Goal: Task Accomplishment & Management: Use online tool/utility

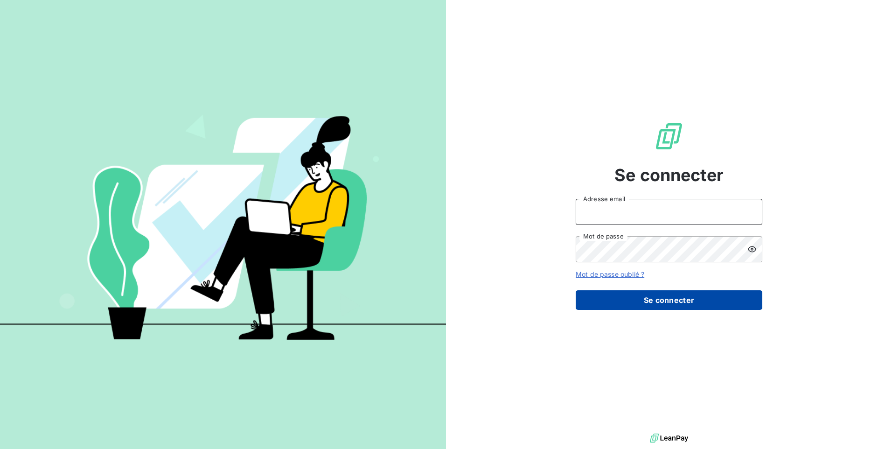
type input "[EMAIL_ADDRESS][DOMAIN_NAME]"
click at [649, 300] on button "Se connecter" at bounding box center [668, 300] width 187 height 20
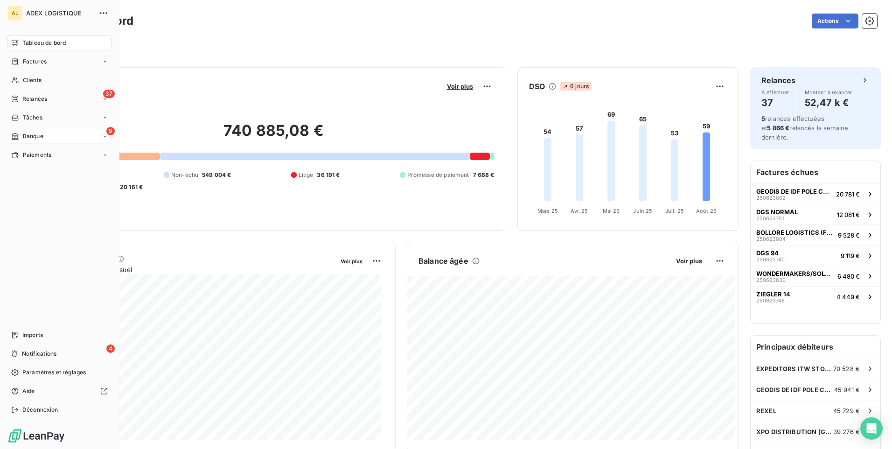
click at [67, 132] on div "9 Banque" at bounding box center [59, 136] width 104 height 15
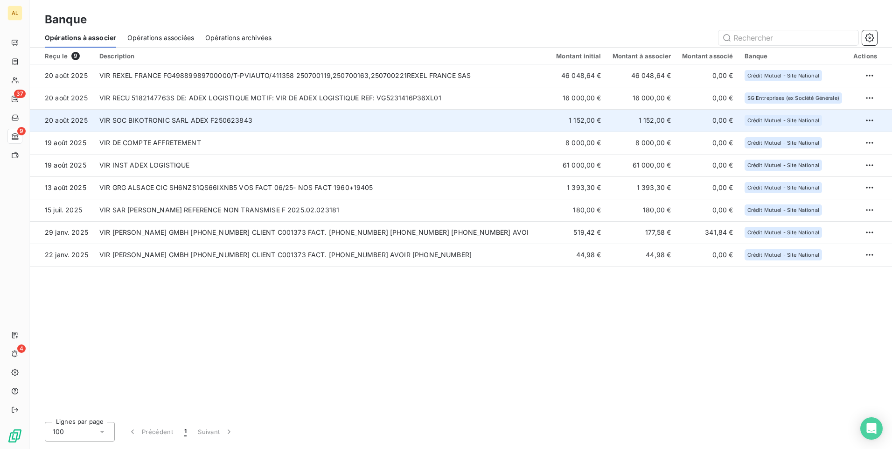
click at [165, 123] on td "VIR SOC BIKOTRONIC SARL ADEX F250623843" at bounding box center [322, 120] width 457 height 22
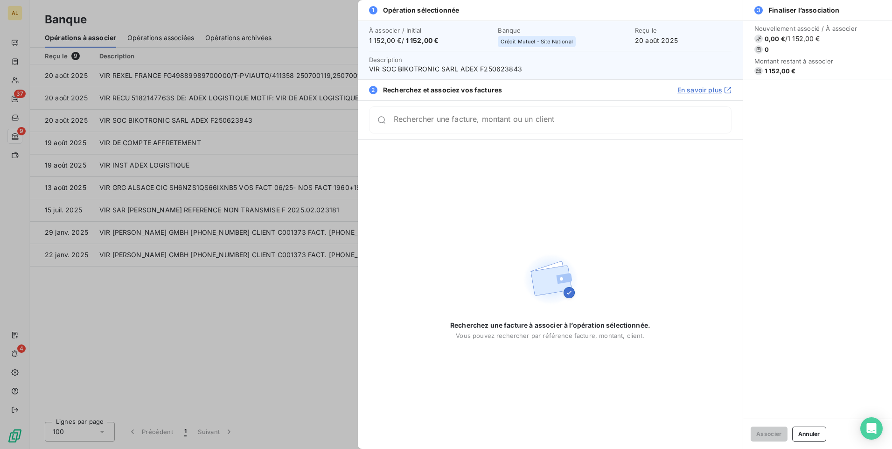
click at [451, 125] on input "Rechercher une facture, montant ou un client" at bounding box center [562, 119] width 337 height 9
click at [408, 123] on input "25023843" at bounding box center [551, 123] width 315 height 9
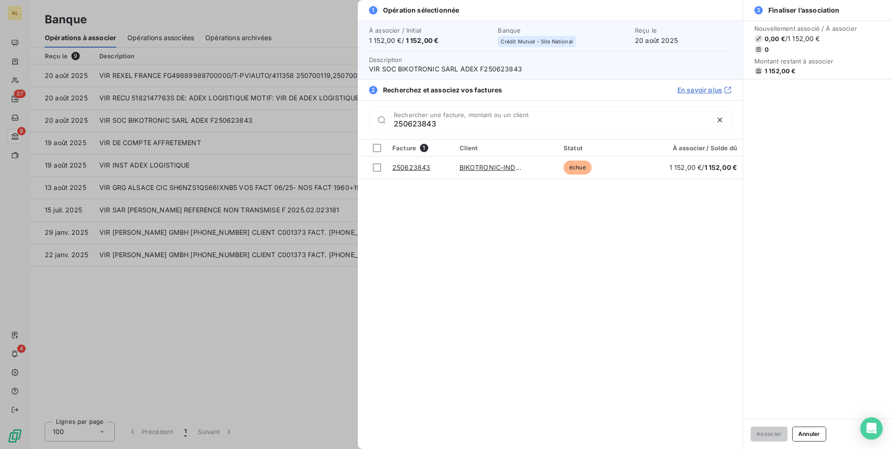
type input "250623843"
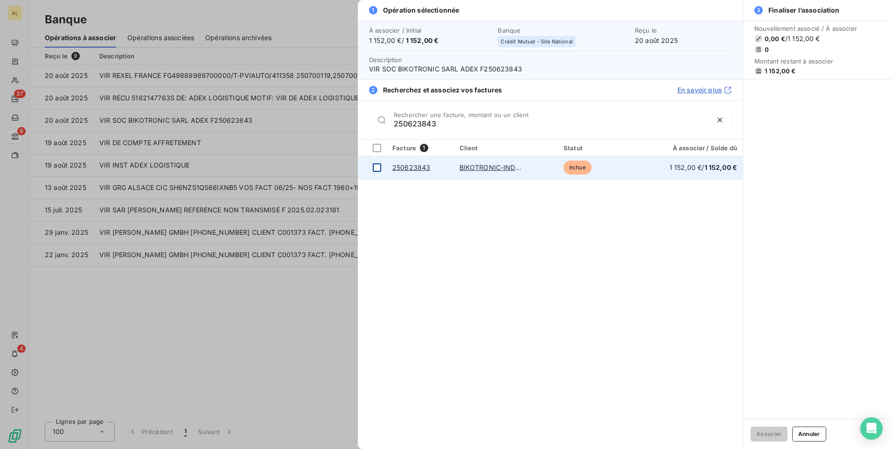
click at [377, 170] on div at bounding box center [377, 167] width 8 height 8
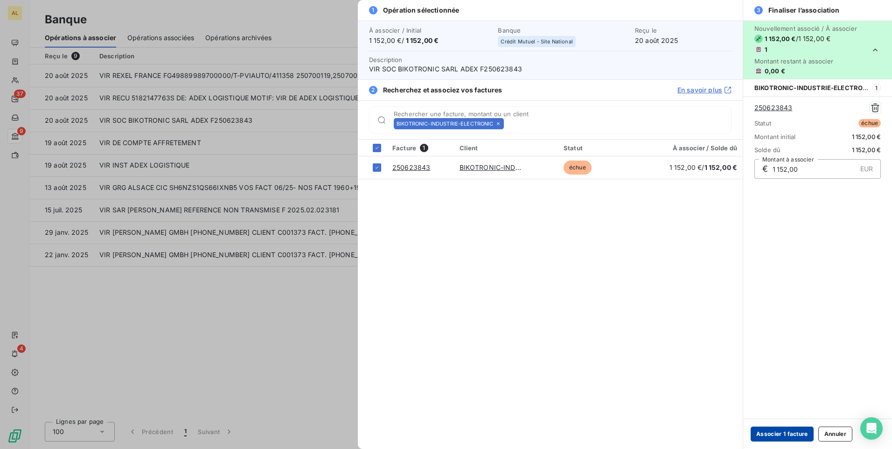
click at [789, 434] on button "Associer 1 facture" at bounding box center [781, 433] width 63 height 15
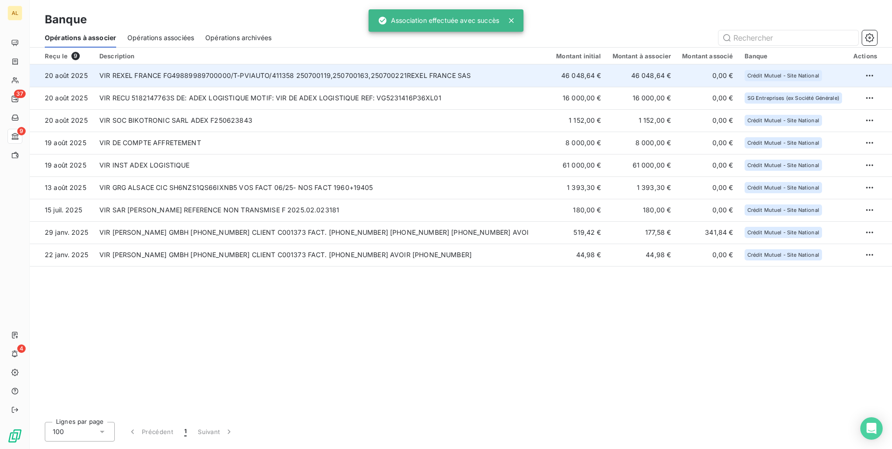
click at [334, 81] on td "VIR REXEL FRANCE FG49889989700000/T-PVIAUTO/411358 250700119,250700163,25070022…" at bounding box center [322, 75] width 457 height 22
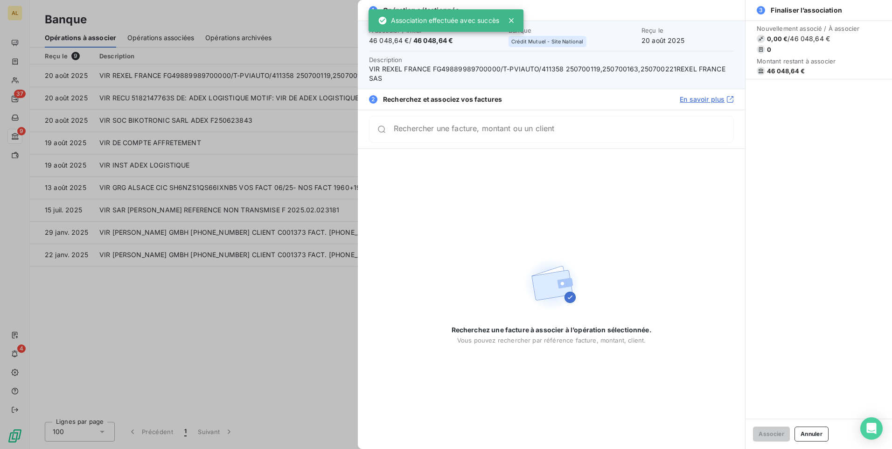
click at [485, 134] on input "Rechercher une facture, montant ou un client" at bounding box center [564, 129] width 340 height 9
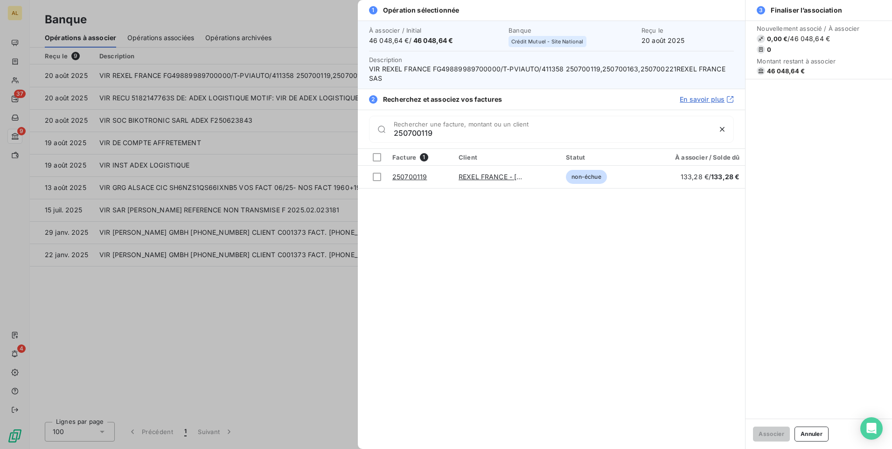
drag, startPoint x: 485, startPoint y: 135, endPoint x: 358, endPoint y: 145, distance: 126.8
click at [358, 145] on div "250700119 Rechercher une facture, montant ou un client" at bounding box center [551, 129] width 387 height 39
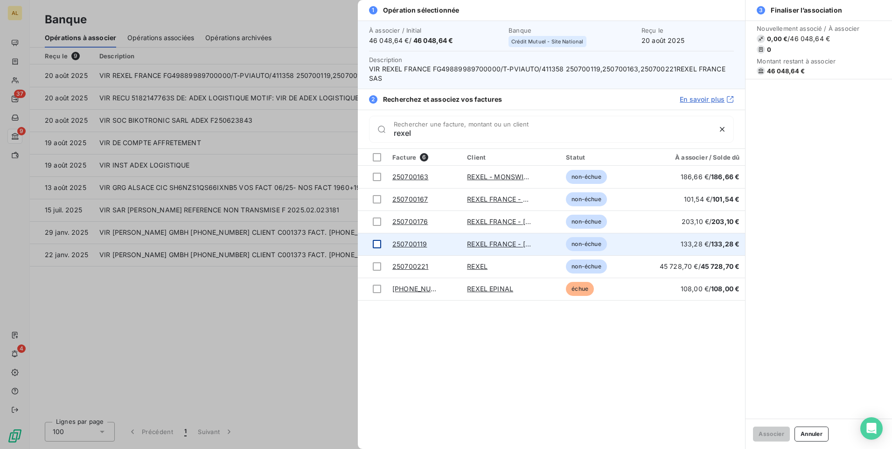
type input "rexel"
click at [378, 242] on div at bounding box center [377, 244] width 8 height 8
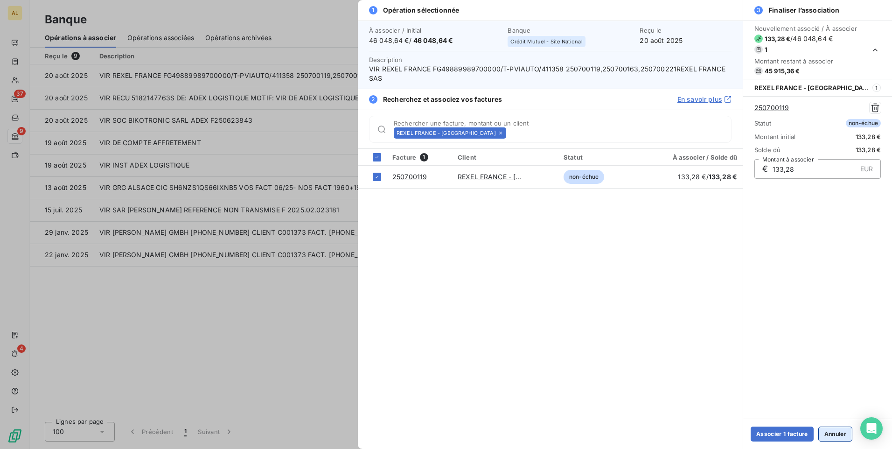
click at [831, 439] on button "Annuler" at bounding box center [835, 433] width 34 height 15
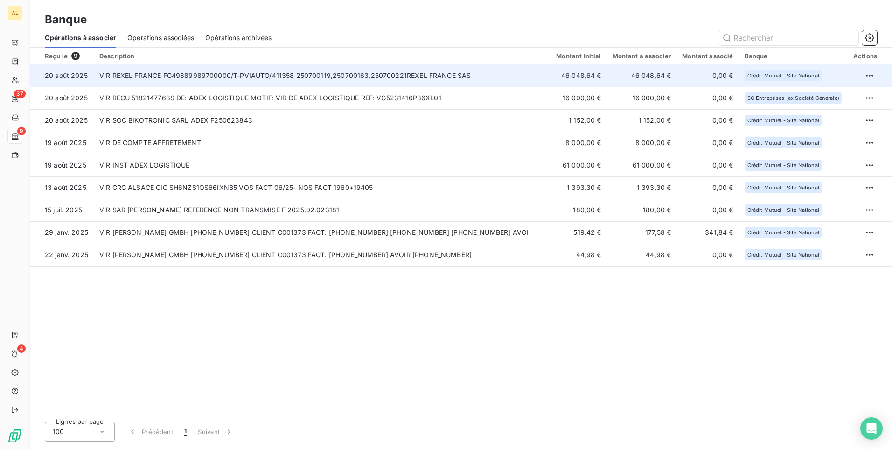
click at [234, 79] on td "VIR REXEL FRANCE FG49889989700000/T-PVIAUTO/411358 250700119,250700163,25070022…" at bounding box center [322, 75] width 457 height 22
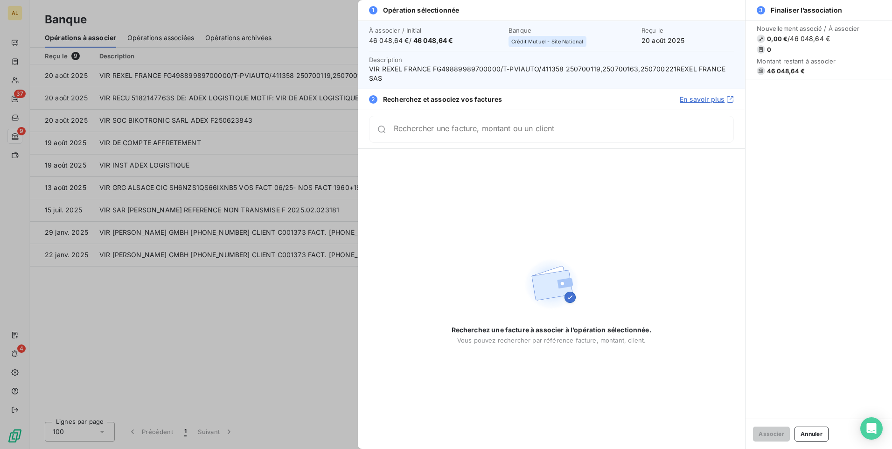
click at [489, 134] on input "Rechercher une facture, montant ou un client" at bounding box center [564, 129] width 340 height 9
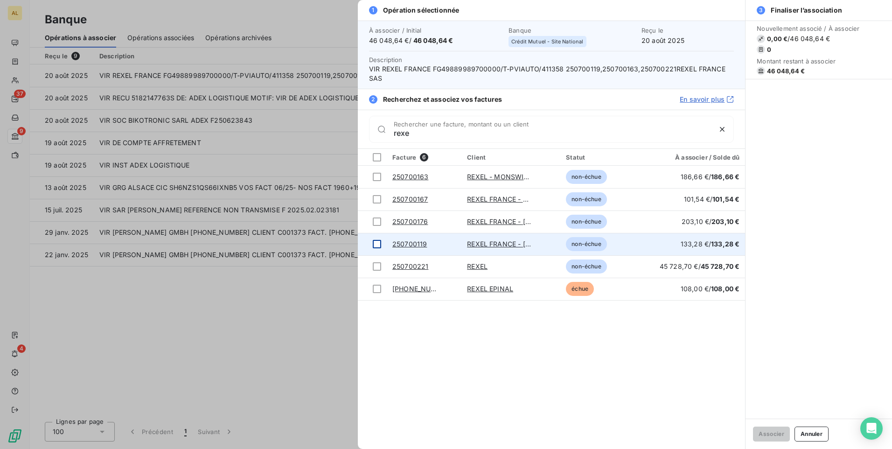
type input "rexe"
click at [377, 242] on div at bounding box center [377, 244] width 8 height 8
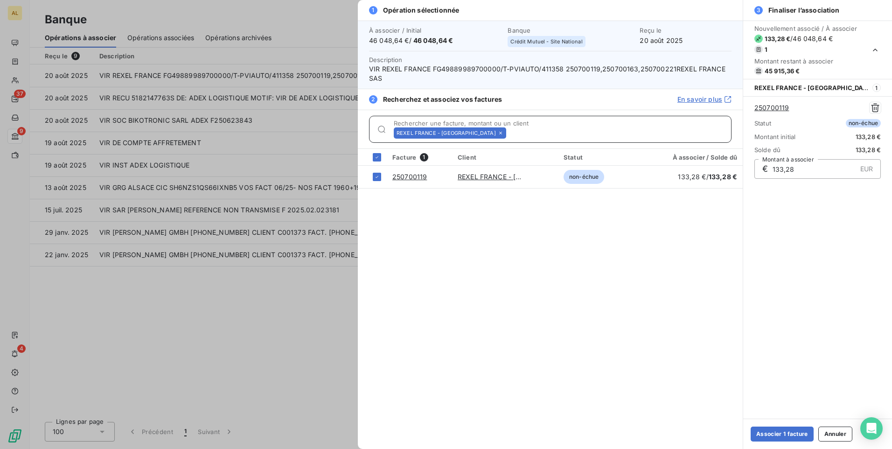
click at [527, 137] on input "Rechercher une facture, montant ou un client" at bounding box center [620, 132] width 221 height 9
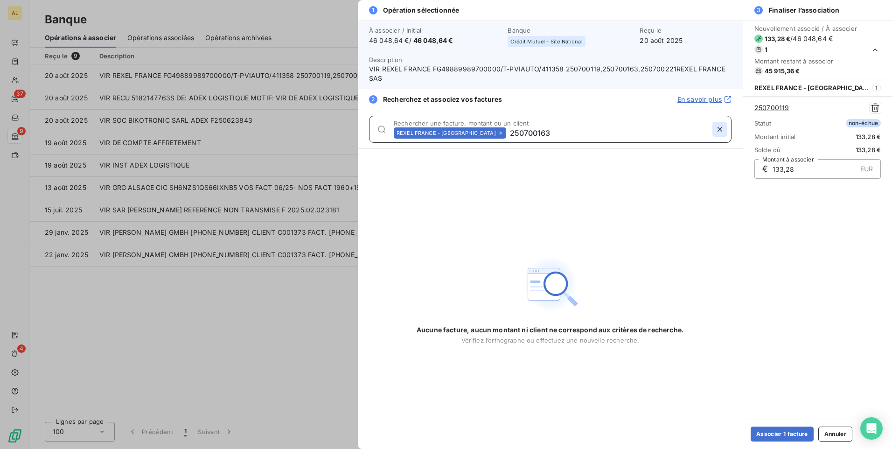
type input "250700163"
click at [721, 128] on icon "button" at bounding box center [719, 129] width 9 height 9
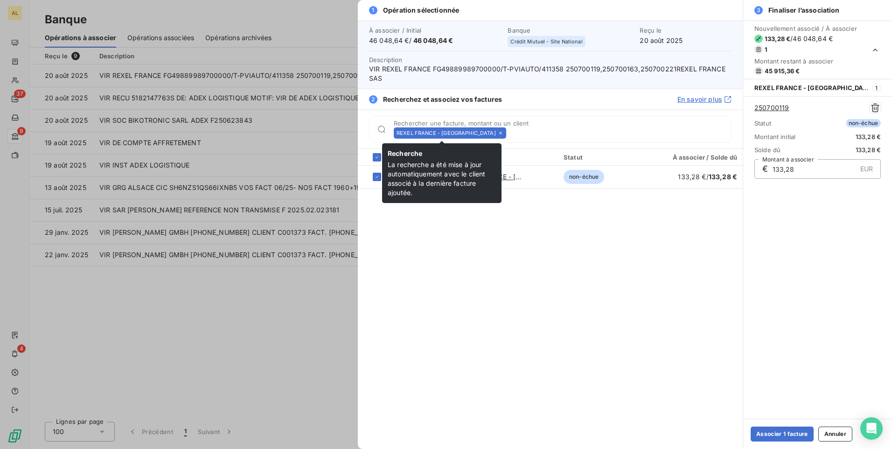
click at [499, 132] on icon at bounding box center [500, 133] width 3 height 3
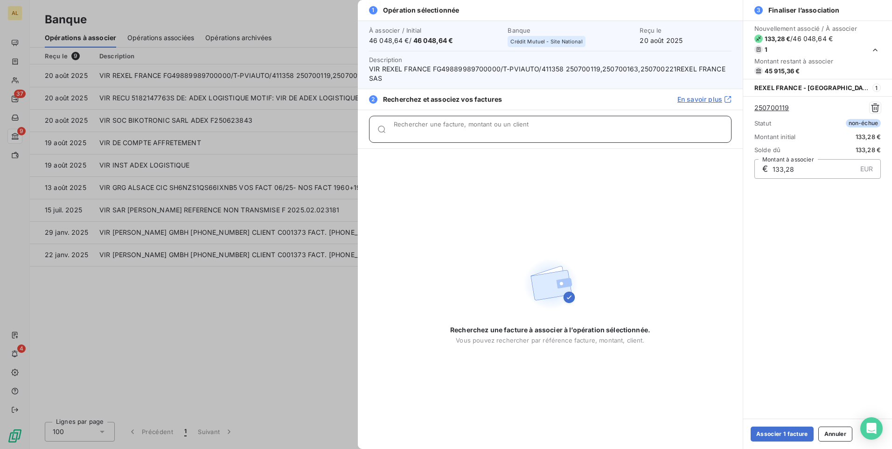
click at [453, 131] on input "Rechercher une facture, montant ou un client" at bounding box center [562, 132] width 337 height 9
drag, startPoint x: 453, startPoint y: 131, endPoint x: 343, endPoint y: 160, distance: 113.9
click at [343, 448] on div "1 Opération sélectionnée À associer / Initial 46 048,64 € / 46 048,64 € Banque …" at bounding box center [446, 449] width 892 height 0
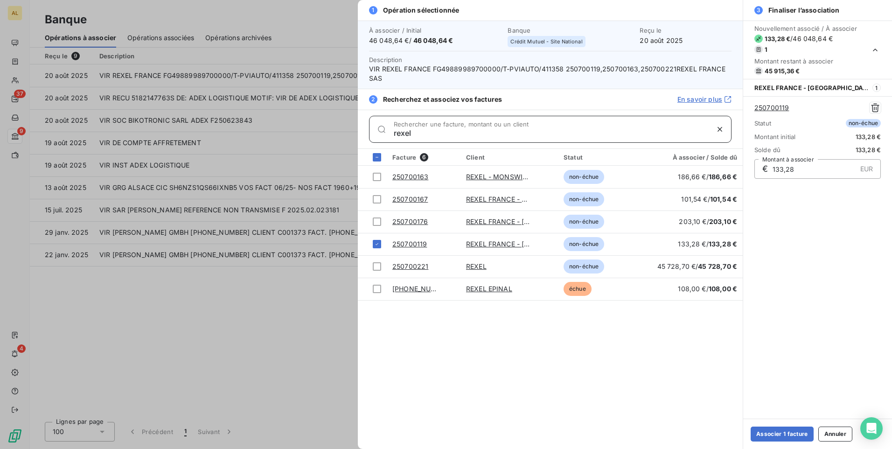
type input "rexel"
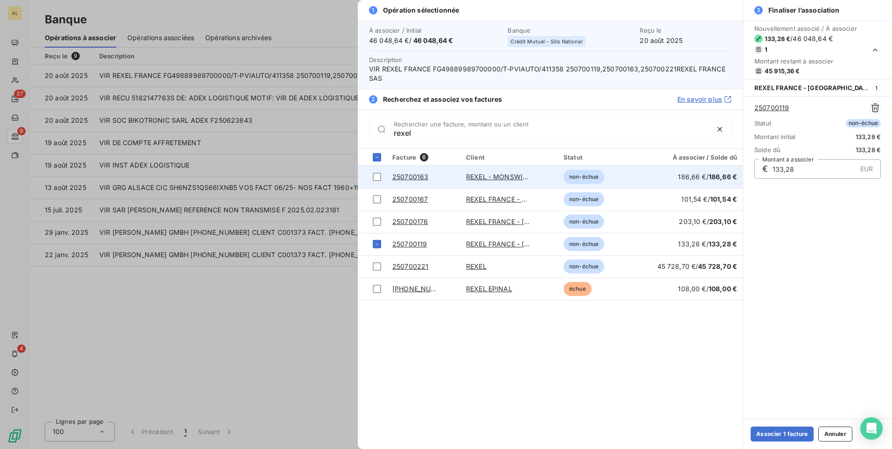
click at [707, 173] on span "186,66 € / 186,66 €" at bounding box center [707, 177] width 59 height 8
click at [703, 177] on span "186,66 € / 186,66 €" at bounding box center [707, 177] width 59 height 8
click at [375, 179] on div at bounding box center [377, 177] width 8 height 8
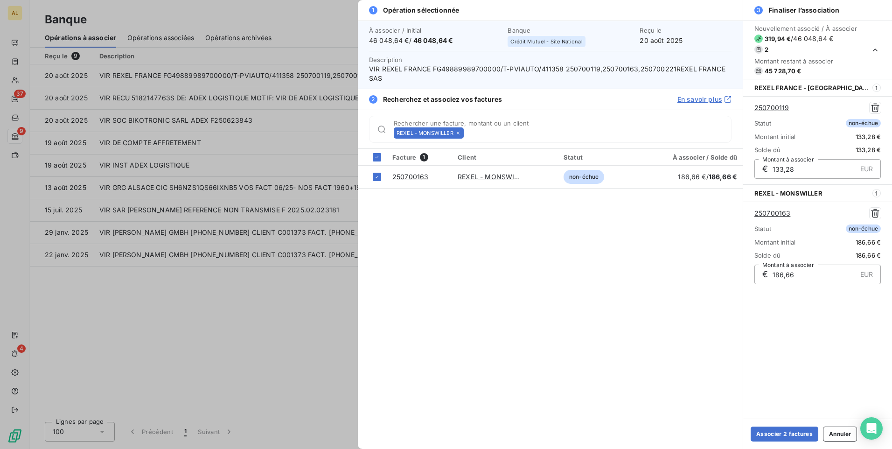
click at [630, 97] on div "2 Recherchez et associez vos factures En savoir plus" at bounding box center [550, 99] width 385 height 21
click at [459, 128] on div "REXEL - MONSWILLER" at bounding box center [429, 132] width 70 height 11
click at [458, 132] on icon at bounding box center [458, 133] width 6 height 6
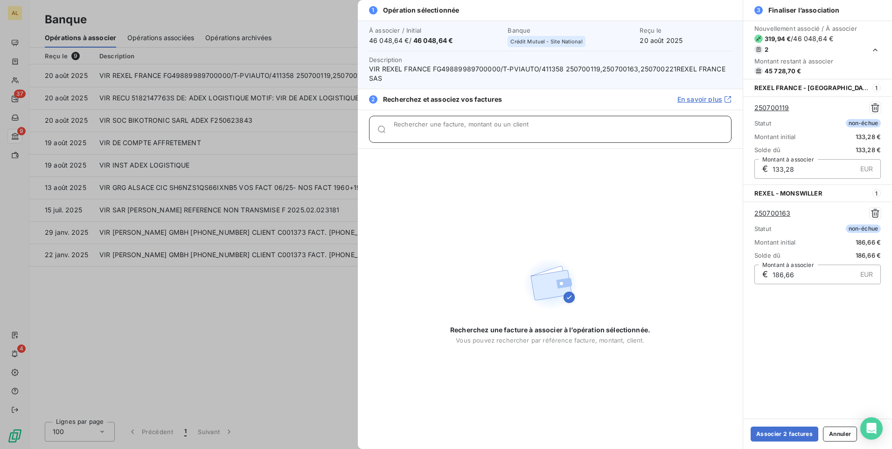
click at [467, 129] on input "Rechercher une facture, montant ou un client" at bounding box center [562, 132] width 337 height 9
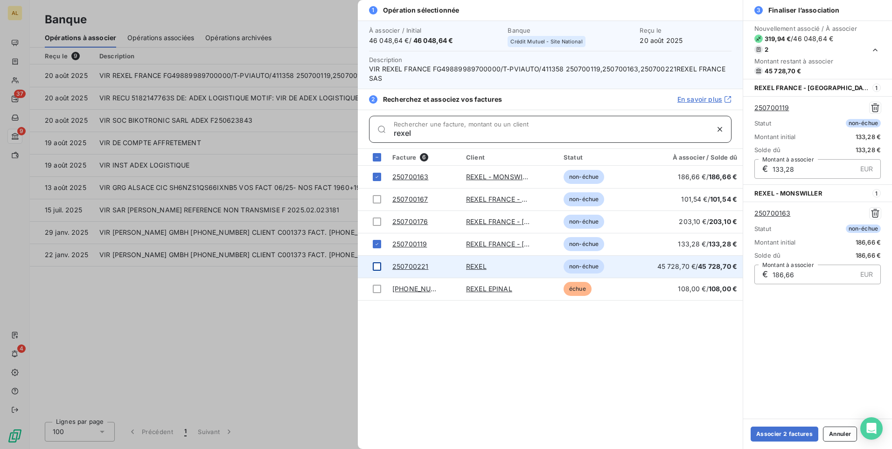
type input "rexel"
click at [377, 267] on div at bounding box center [377, 266] width 8 height 8
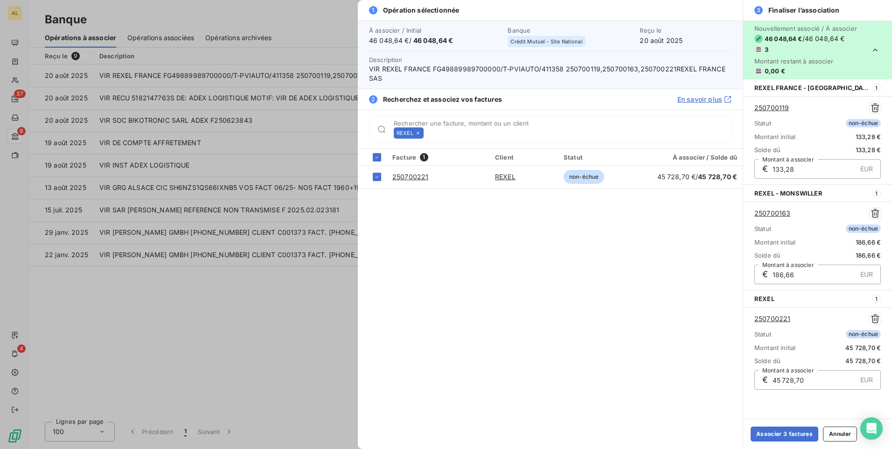
click at [417, 132] on icon at bounding box center [417, 133] width 3 height 3
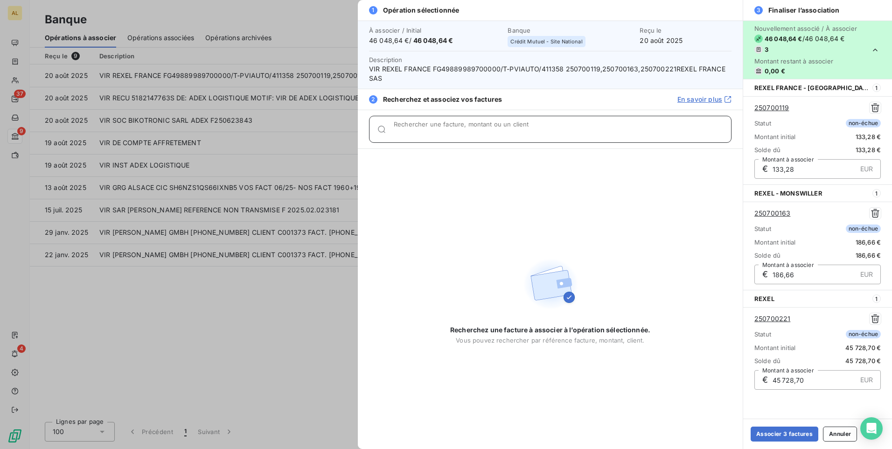
click at [418, 132] on input "Rechercher une facture, montant ou un client" at bounding box center [562, 132] width 337 height 9
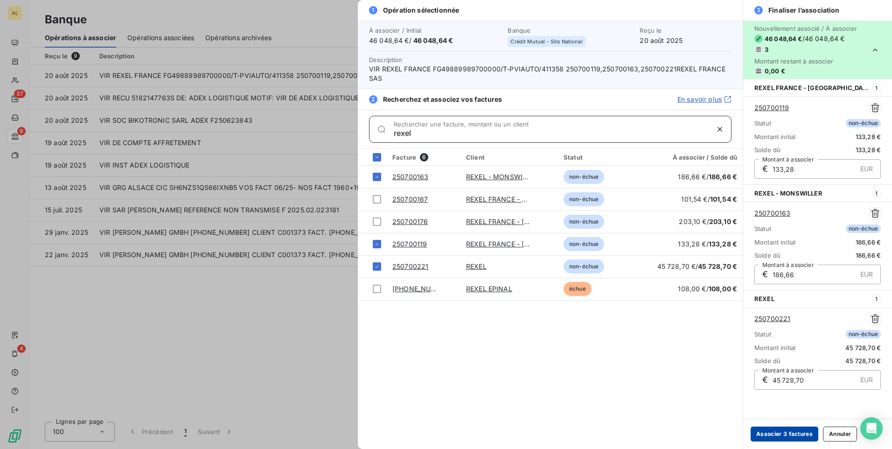
type input "rexel"
click at [789, 434] on button "Associer 3 factures" at bounding box center [784, 433] width 68 height 15
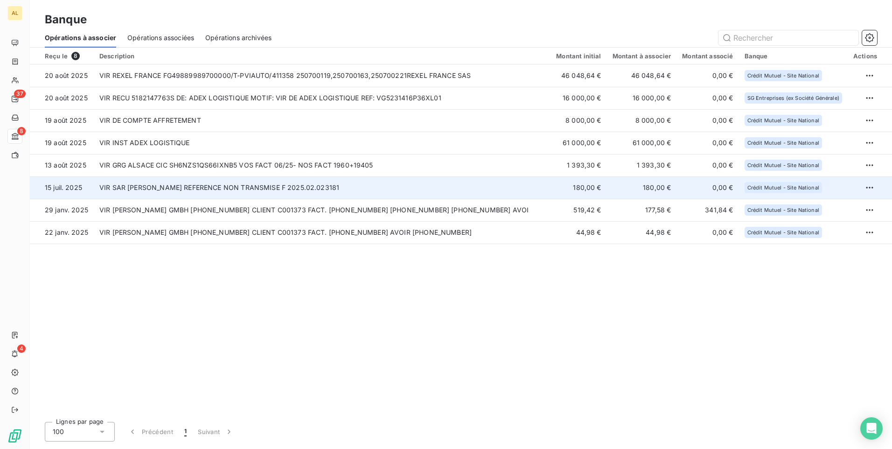
click at [213, 185] on td "VIR SAR [PERSON_NAME] REFERENCE NON TRANSMISE F 2025.02.023181" at bounding box center [322, 187] width 457 height 22
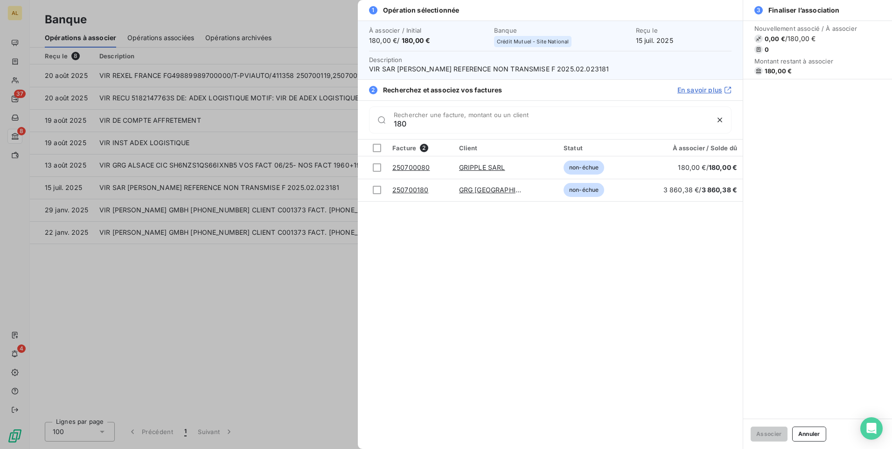
drag, startPoint x: 419, startPoint y: 124, endPoint x: 308, endPoint y: 150, distance: 114.5
click at [308, 448] on div "1 Opération sélectionnée À associer / Initial 180,00 € / 180,00 € Banque Crédit…" at bounding box center [446, 449] width 892 height 0
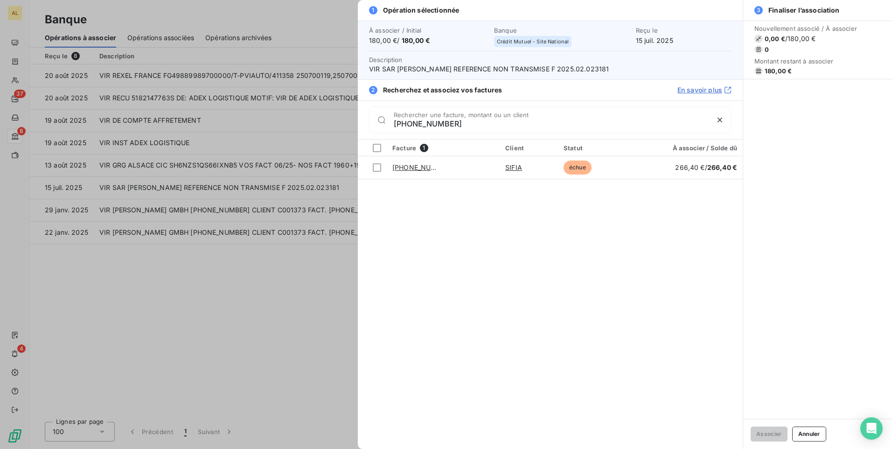
type input "[PHONE_NUMBER]"
click at [234, 298] on div at bounding box center [446, 224] width 892 height 449
